Goal: Book appointment/travel/reservation

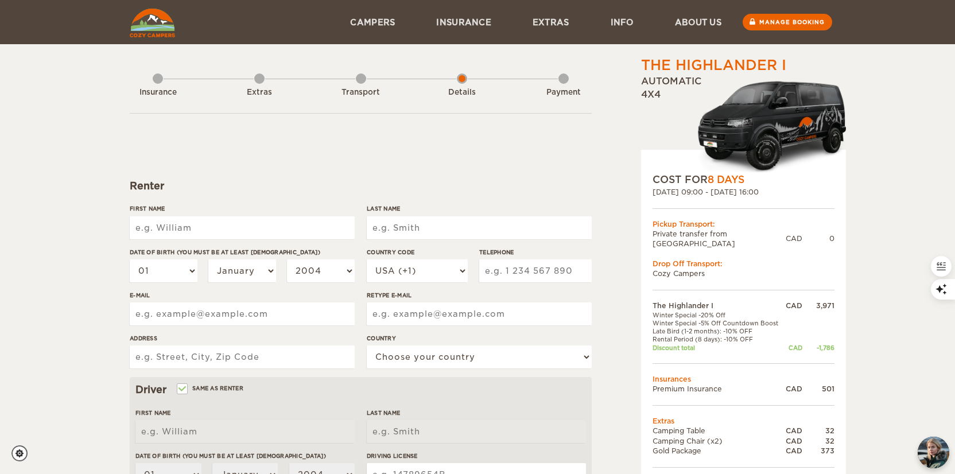
click at [281, 231] on input "First Name" at bounding box center [242, 227] width 225 height 23
type input "[PERSON_NAME]"
type input "9057468356"
type input "[EMAIL_ADDRESS][DOMAIN_NAME]"
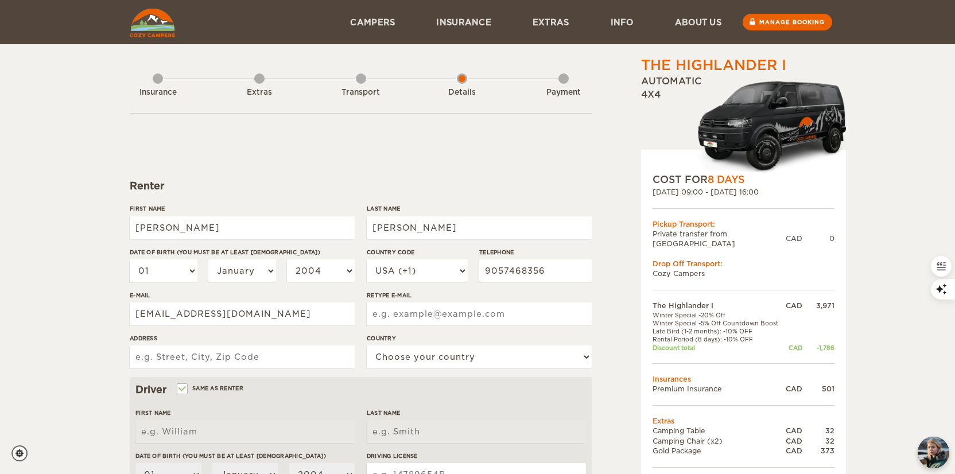
type input "[EMAIL_ADDRESS][DOMAIN_NAME]"
type input "[STREET_ADDRESS][PERSON_NAME]"
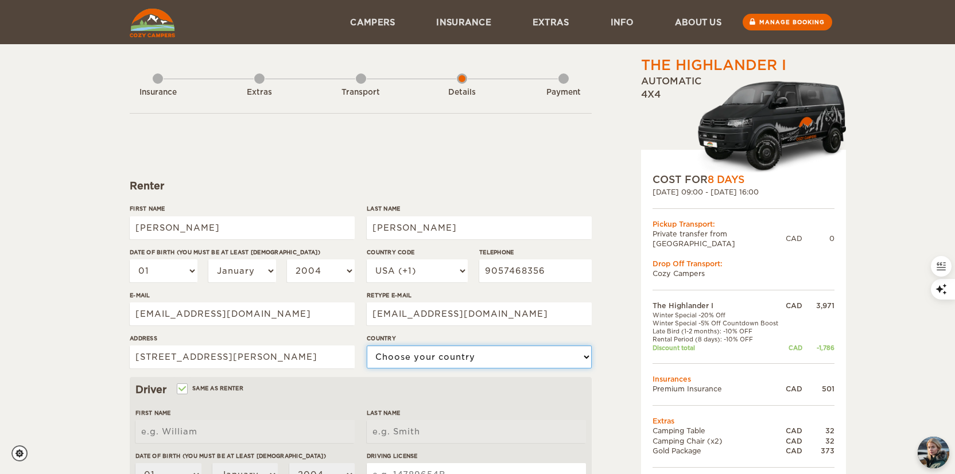
select select "38"
type input "[PERSON_NAME]"
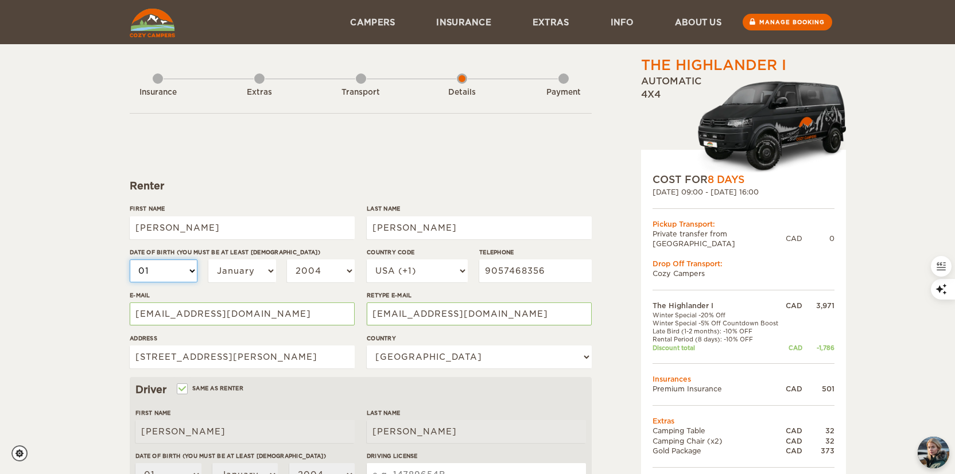
click at [177, 267] on select "01 02 03 04 05 06 07 08 09 10 11 12 13 14 15 16 17 18 19 20 21 22 23 24 25 26 2…" at bounding box center [164, 270] width 68 height 23
select select "22"
click at [130, 259] on select "01 02 03 04 05 06 07 08 09 10 11 12 13 14 15 16 17 18 19 20 21 22 23 24 25 26 2…" at bounding box center [164, 270] width 68 height 23
select select "22"
click at [228, 274] on select "January February March April May June July August September October November De…" at bounding box center [242, 270] width 68 height 23
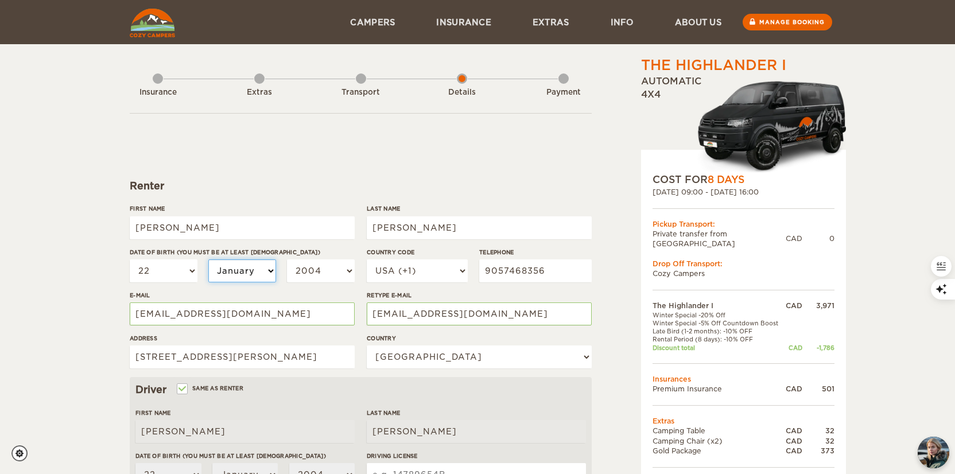
select select "07"
click at [208, 259] on select "January February March April May June July August September October November De…" at bounding box center [242, 270] width 68 height 23
select select "07"
click at [304, 269] on select "2004 2003 2002 2001 2000 1999 1998 1997 1996 1995 1994 1993 1992 1991 1990 1989…" at bounding box center [321, 270] width 68 height 23
select select "1993"
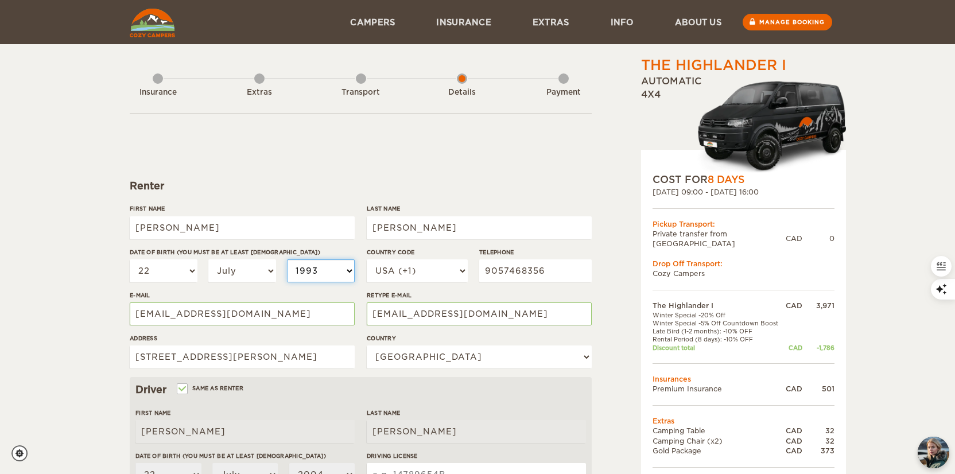
click at [287, 259] on select "2004 2003 2002 2001 2000 1999 1998 1997 1996 1995 1994 1993 1992 1991 1990 1989…" at bounding box center [321, 270] width 68 height 23
select select "1993"
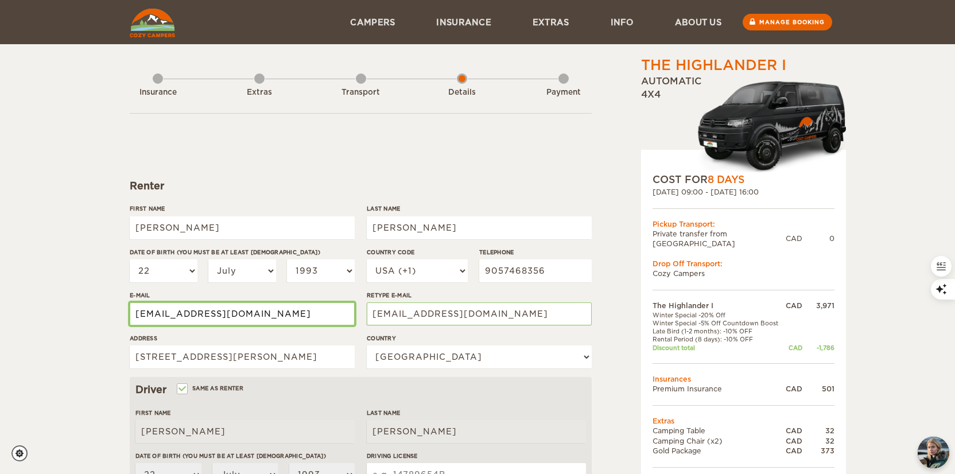
click at [251, 313] on input "[EMAIL_ADDRESS][DOMAIN_NAME]" at bounding box center [242, 313] width 225 height 23
type input "n"
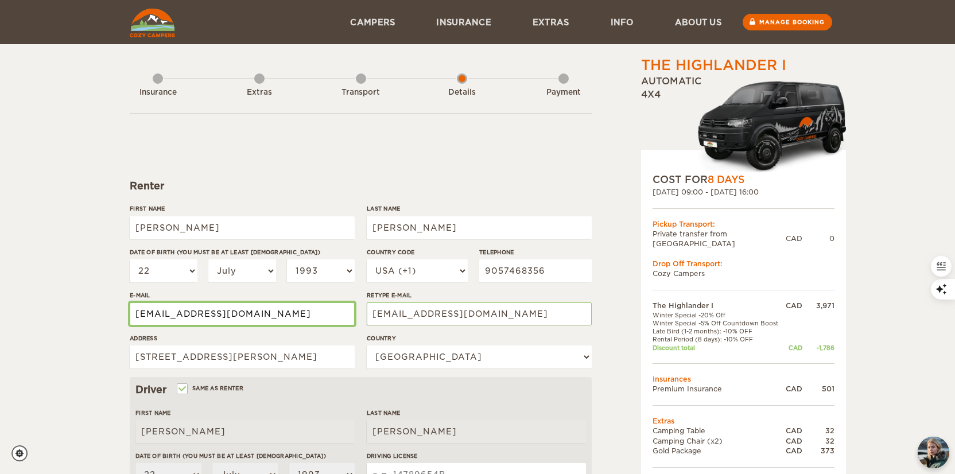
type input "[EMAIL_ADDRESS][DOMAIN_NAME]"
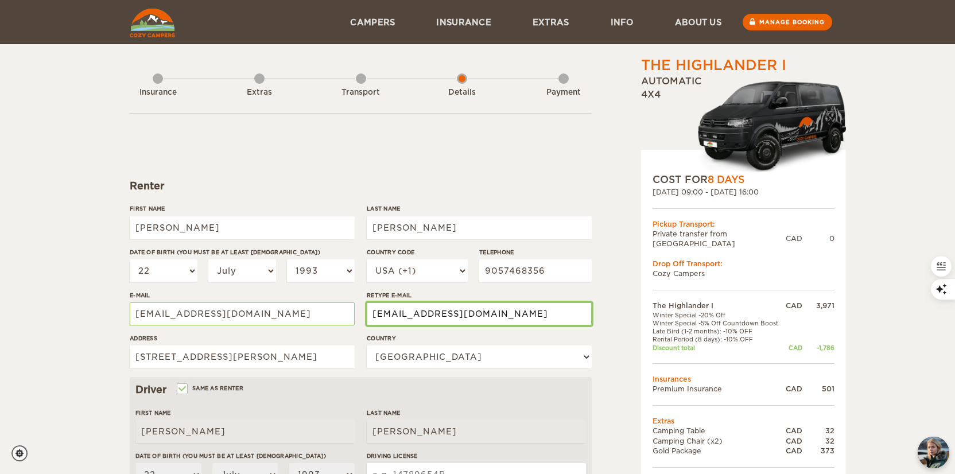
click at [444, 309] on input "[EMAIL_ADDRESS][DOMAIN_NAME]" at bounding box center [479, 313] width 225 height 23
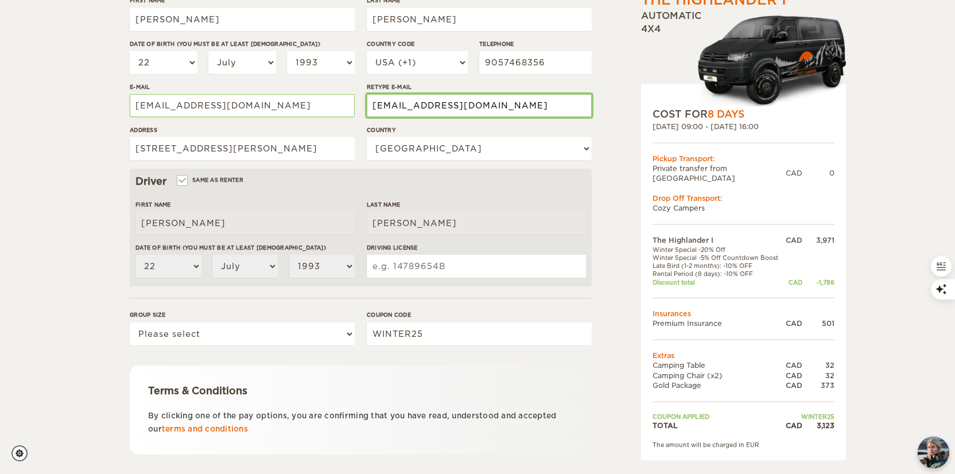
scroll to position [218, 0]
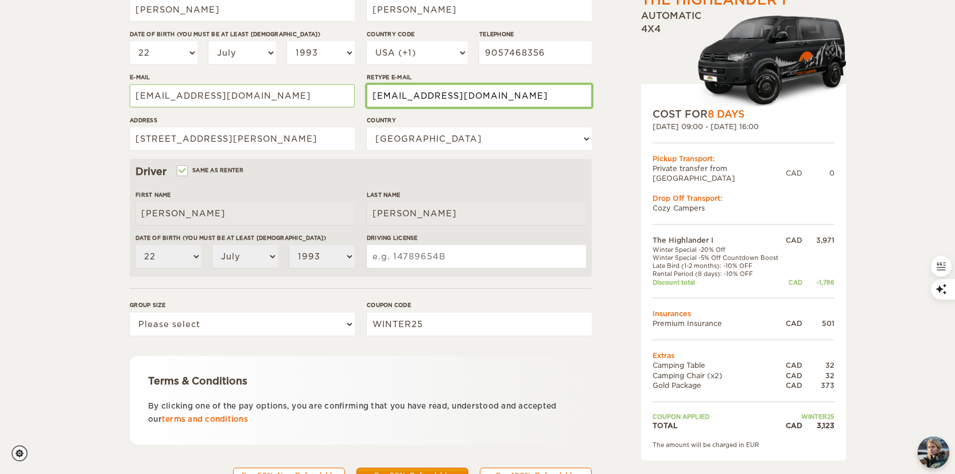
type input "[EMAIL_ADDRESS][DOMAIN_NAME]"
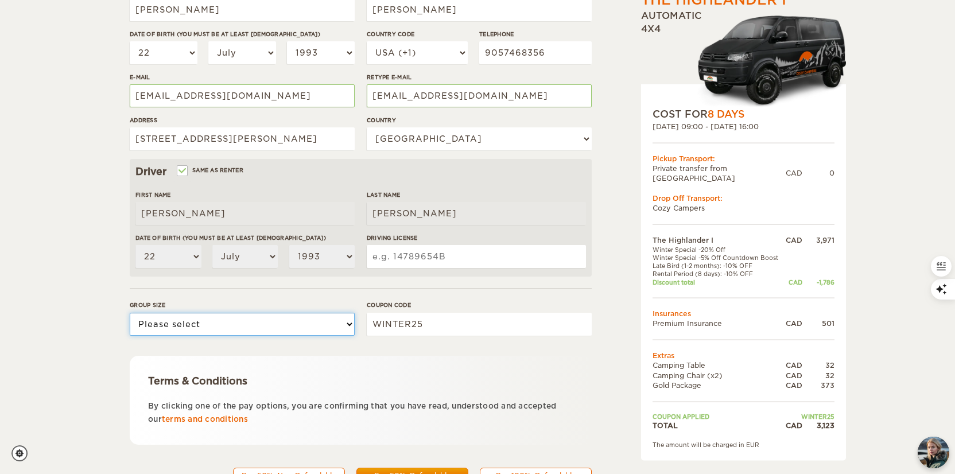
click at [331, 314] on select "Please select 1 2" at bounding box center [242, 324] width 225 height 23
select select "2"
click at [130, 313] on select "Please select 1 2" at bounding box center [242, 324] width 225 height 23
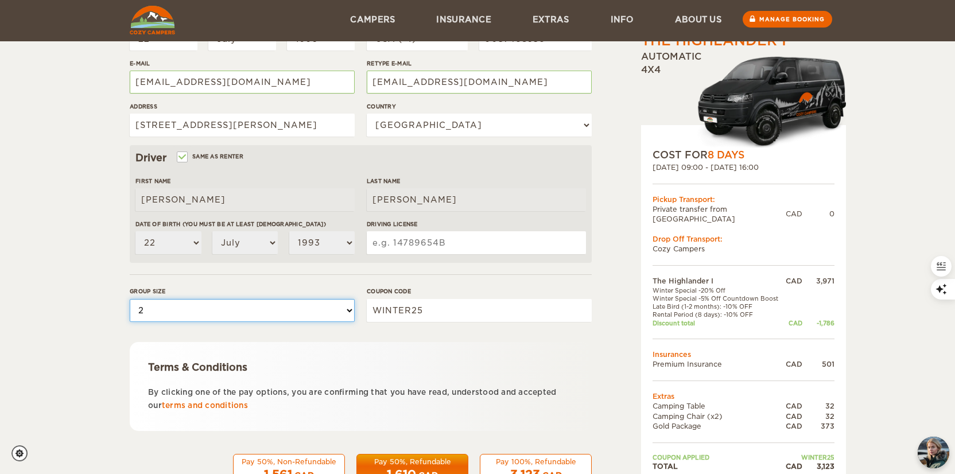
scroll to position [273, 0]
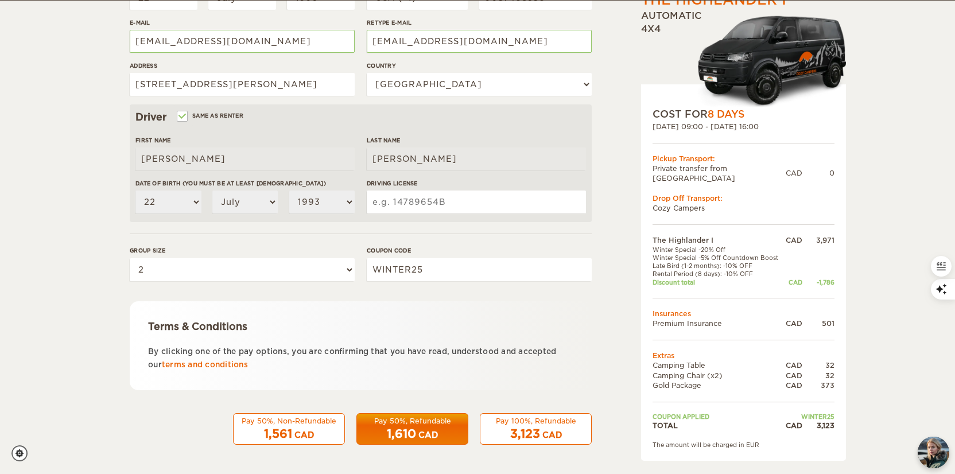
click at [501, 203] on input "Driving License" at bounding box center [476, 201] width 219 height 23
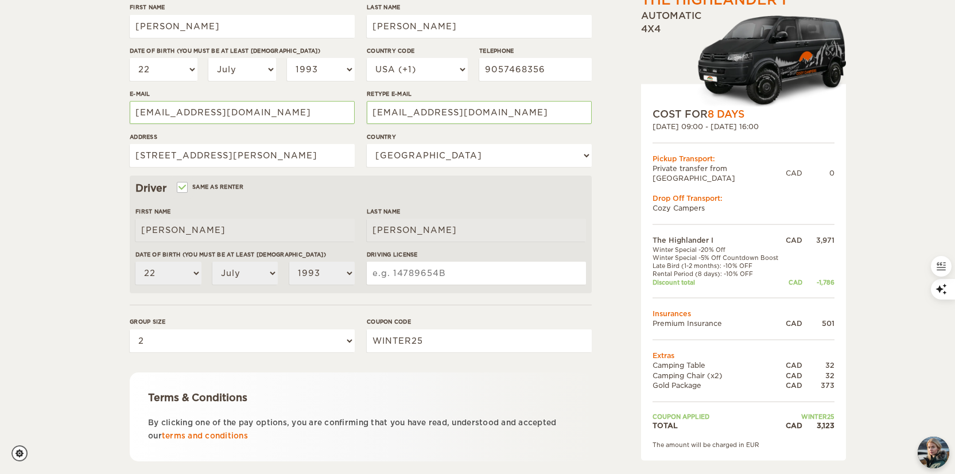
scroll to position [207, 0]
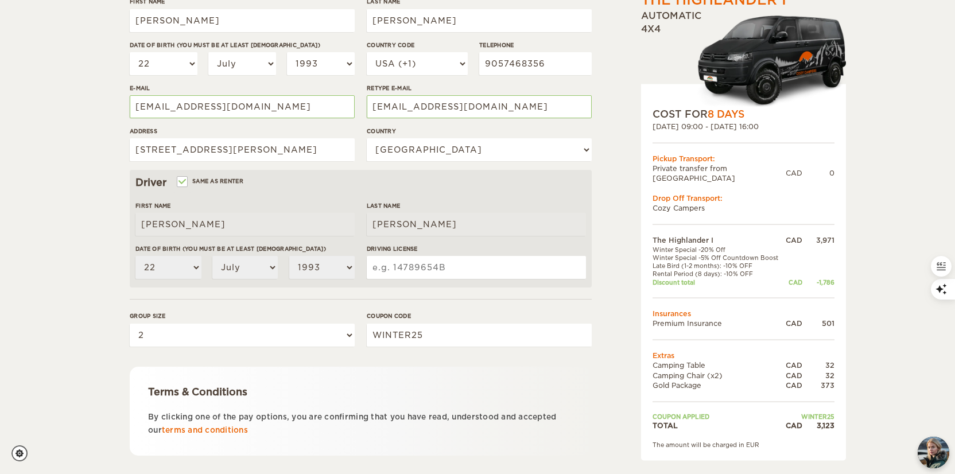
click at [487, 267] on input "Driving License" at bounding box center [476, 267] width 219 height 23
click at [185, 181] on input "Same as renter" at bounding box center [181, 182] width 7 height 7
checkbox input "false"
select select
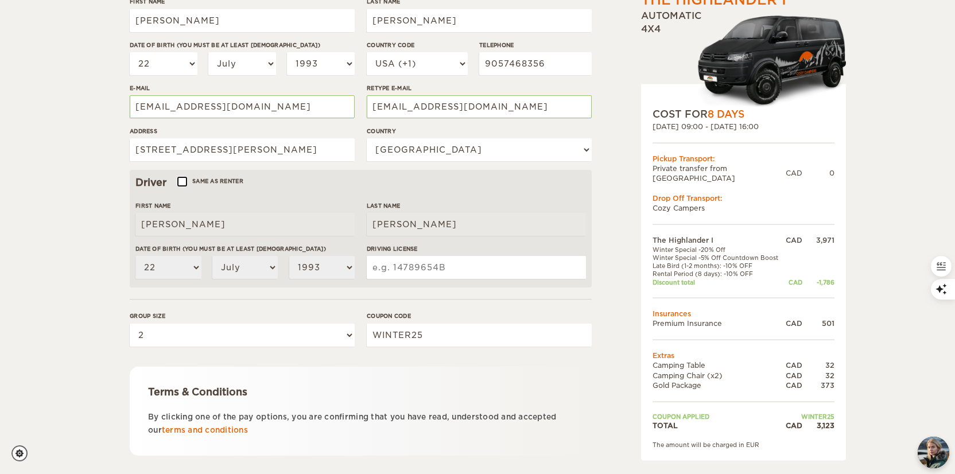
select select
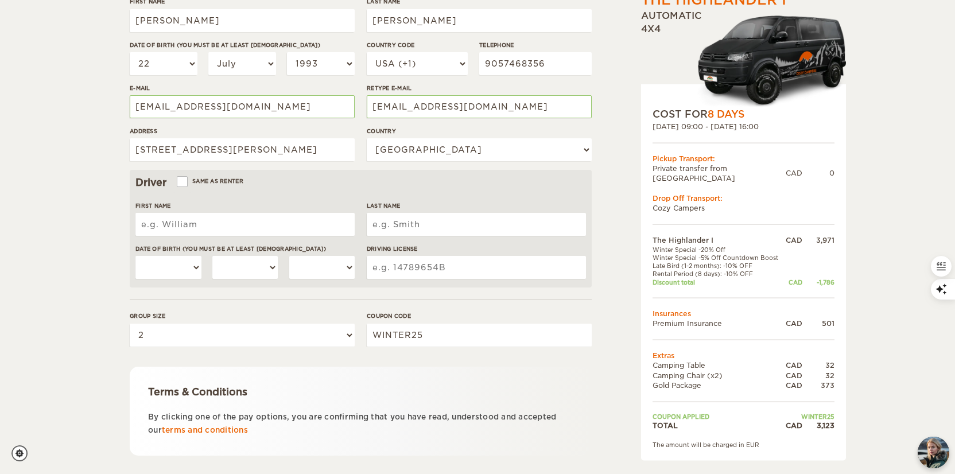
click at [197, 227] on input "First Name" at bounding box center [244, 224] width 219 height 23
click at [189, 227] on input "[PERSON_NAME]" at bounding box center [244, 224] width 219 height 23
type input "[PERSON_NAME]"
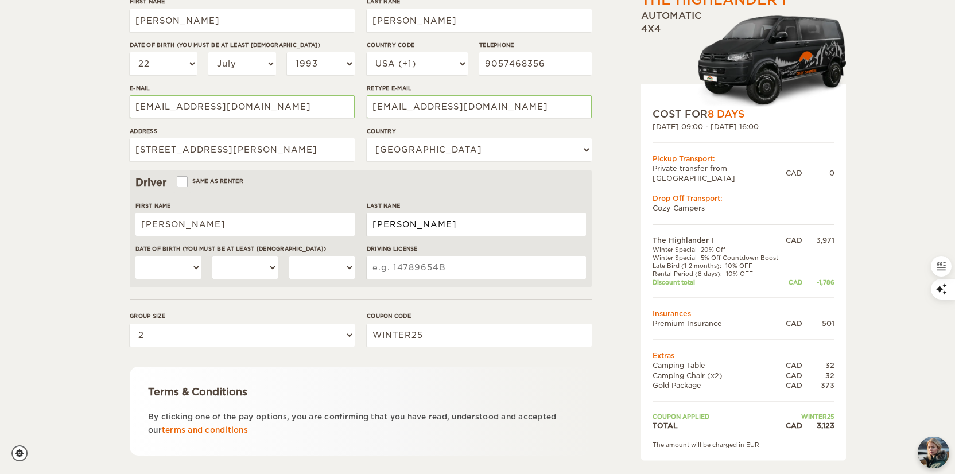
type input "[PERSON_NAME]"
click at [146, 268] on select "01 02 03 04 05 06 07 08 09 10 11 12 13 14 15 16 17 18 19 20 21 22 23 24 25 26 2…" at bounding box center [168, 267] width 66 height 23
select select "14"
click at [135, 256] on select "01 02 03 04 05 06 07 08 09 10 11 12 13 14 15 16 17 18 19 20 21 22 23 24 25 26 2…" at bounding box center [168, 267] width 66 height 23
click at [243, 258] on select "January February March April May June July August September October November De…" at bounding box center [245, 267] width 66 height 23
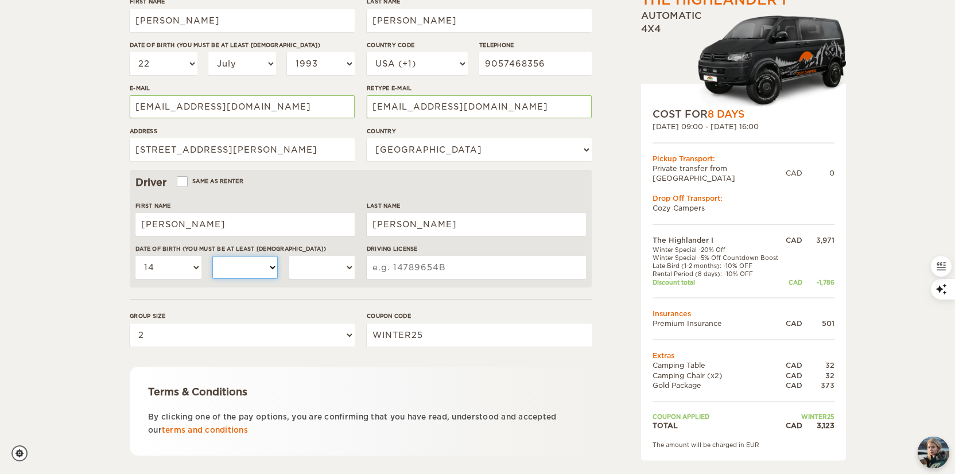
select select "09"
click at [212, 256] on select "January February March April May June July August September October November De…" at bounding box center [245, 267] width 66 height 23
click at [322, 271] on select "2004 2003 2002 2001 2000 1999 1998 1997 1996 1995 1994 1993 1992 1991 1990 1989…" at bounding box center [322, 267] width 66 height 23
select select "1999"
click at [289, 256] on select "2004 2003 2002 2001 2000 1999 1998 1997 1996 1995 1994 1993 1992 1991 1990 1989…" at bounding box center [322, 267] width 66 height 23
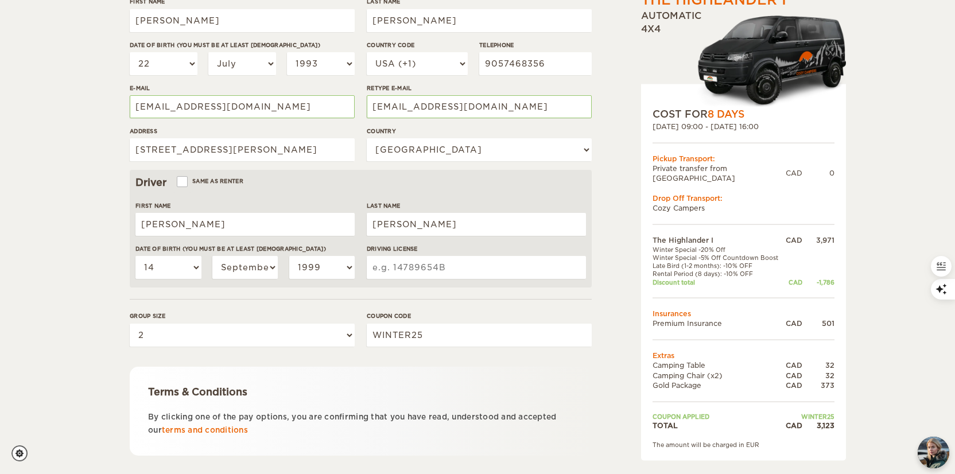
click at [396, 261] on input "Driving License" at bounding box center [476, 267] width 219 height 23
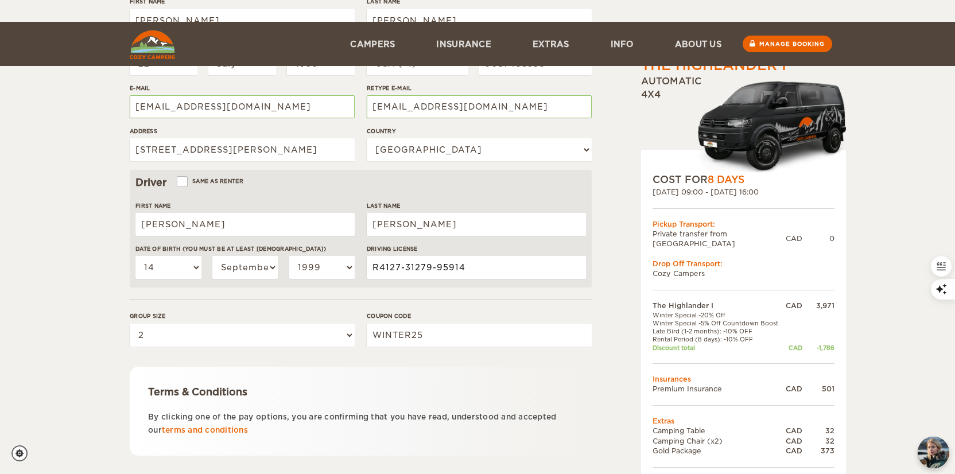
scroll to position [273, 0]
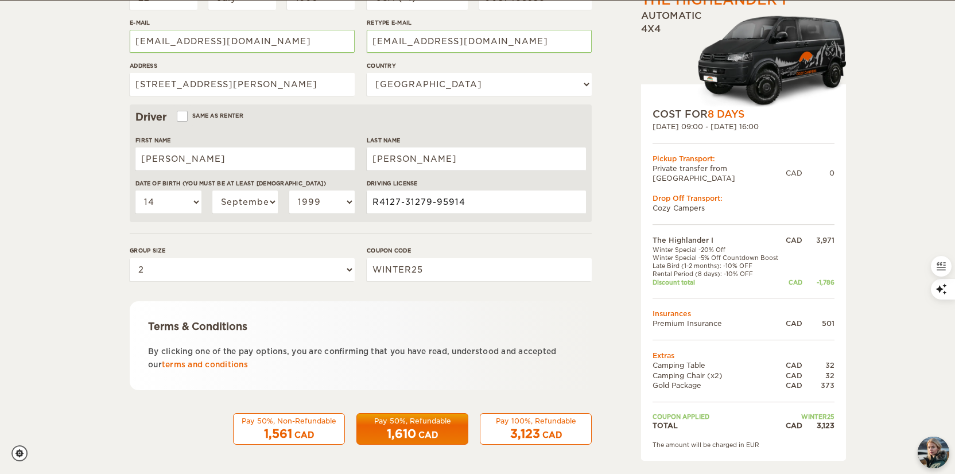
type input "R4127-31279-95914"
click at [561, 428] on div "3,123 CAD" at bounding box center [535, 434] width 97 height 17
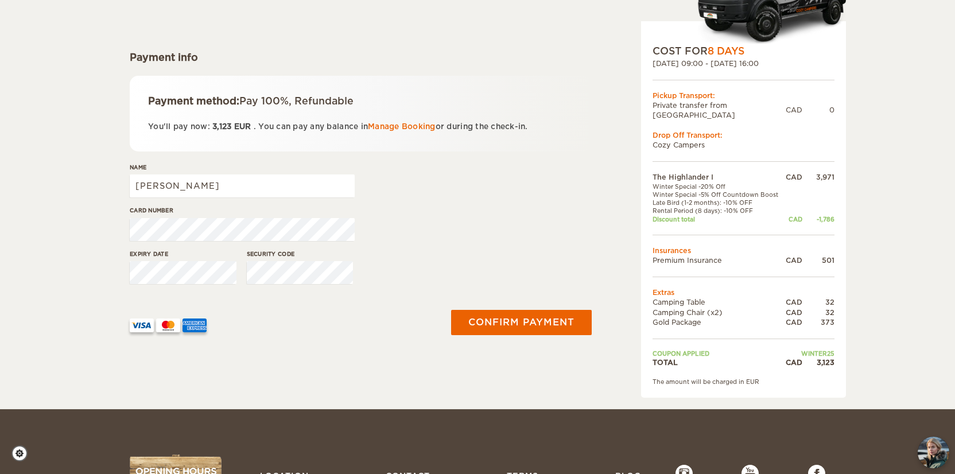
scroll to position [135, 0]
